Goal: Information Seeking & Learning: Find contact information

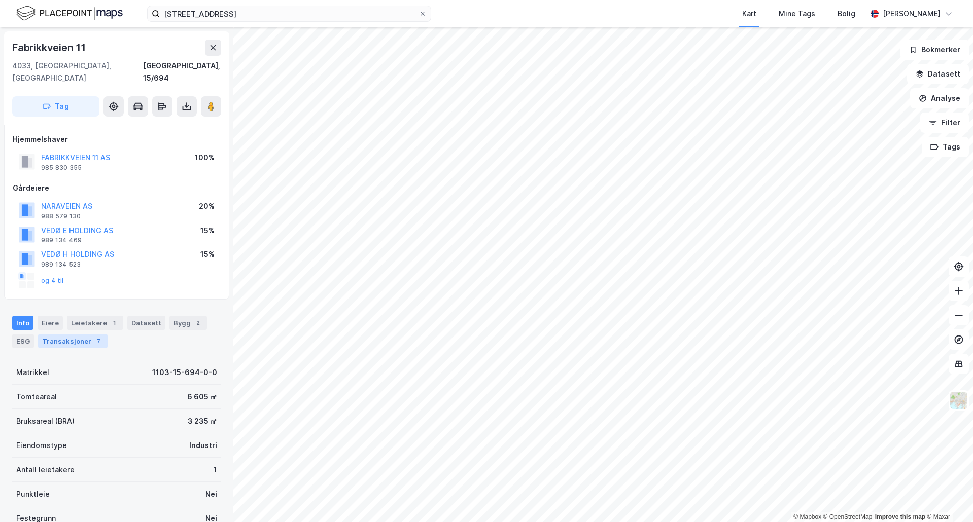
click at [69, 334] on div "Transaksjoner 7" at bounding box center [72, 341] width 69 height 14
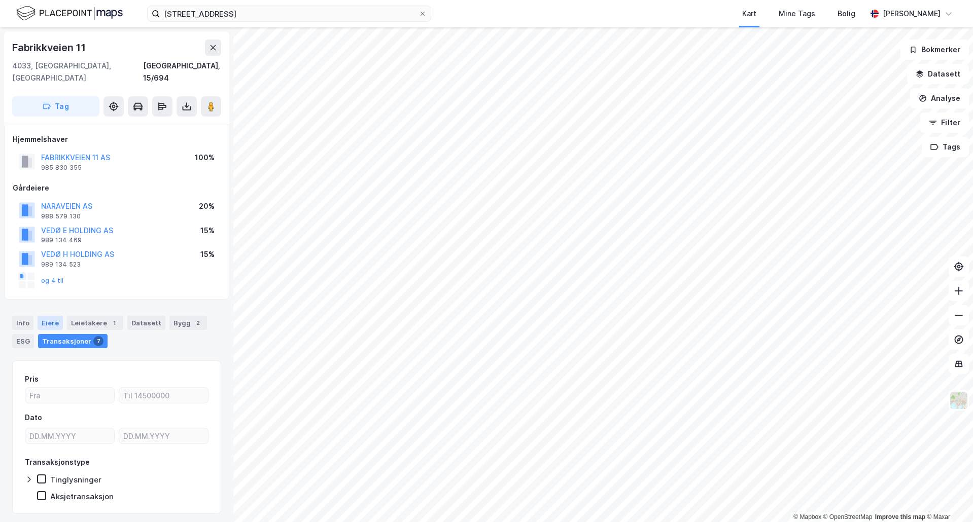
click at [48, 316] on div "Eiere" at bounding box center [50, 323] width 25 height 14
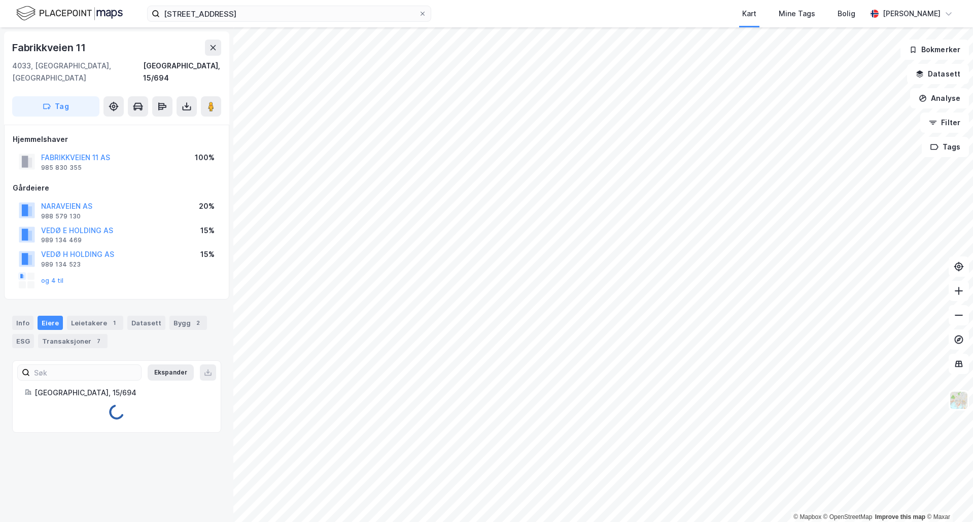
click at [74, 152] on div "FABRIKKVEIEN 11 AS" at bounding box center [75, 158] width 69 height 12
click at [0, 0] on button "FABRIKKVEIEN 11 AS" at bounding box center [0, 0] width 0 height 0
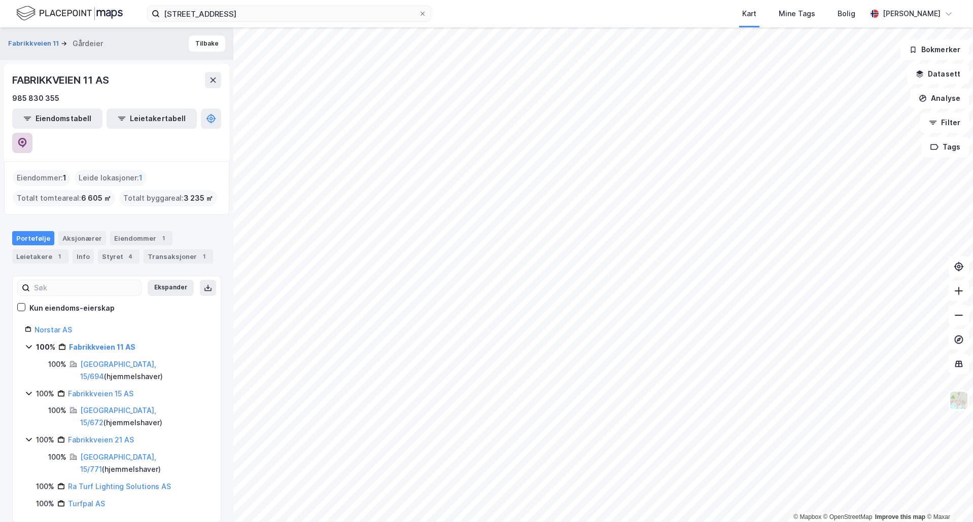
click at [27, 138] on icon at bounding box center [22, 143] width 9 height 10
